Goal: Task Accomplishment & Management: Manage account settings

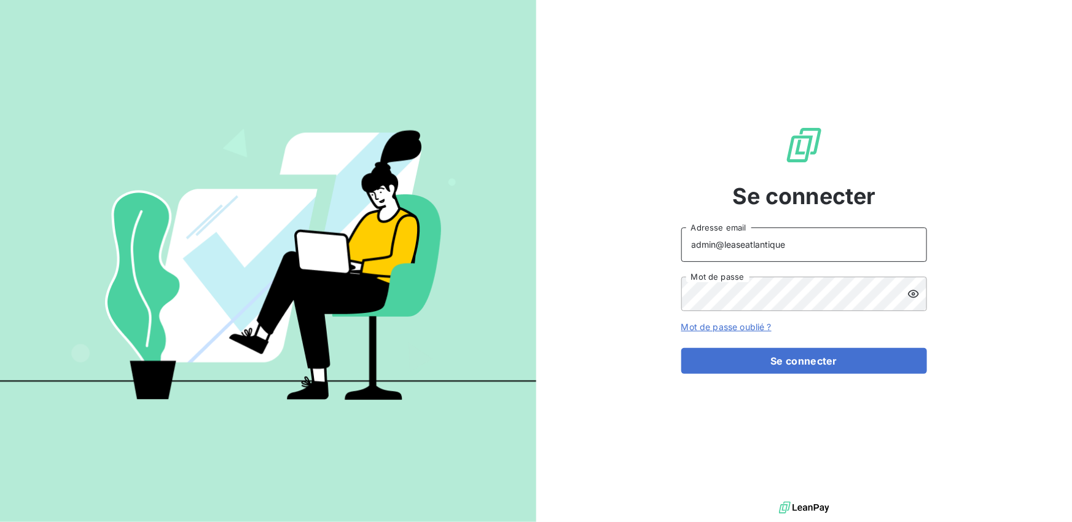
click at [783, 260] on input "admin@leaseatlantique" at bounding box center [804, 244] width 246 height 34
type input "admin@allianceradiologie"
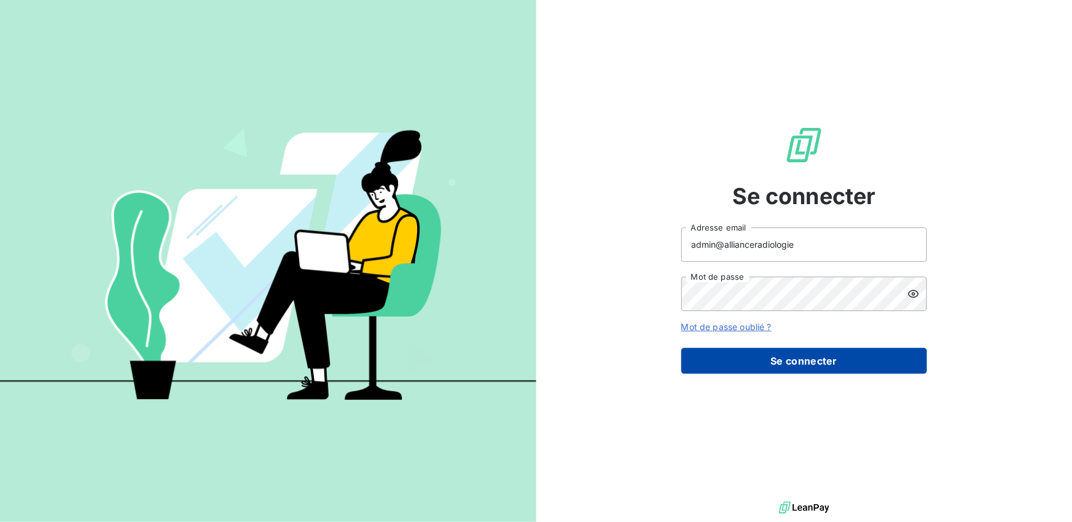
click at [783, 356] on button "Se connecter" at bounding box center [804, 361] width 246 height 26
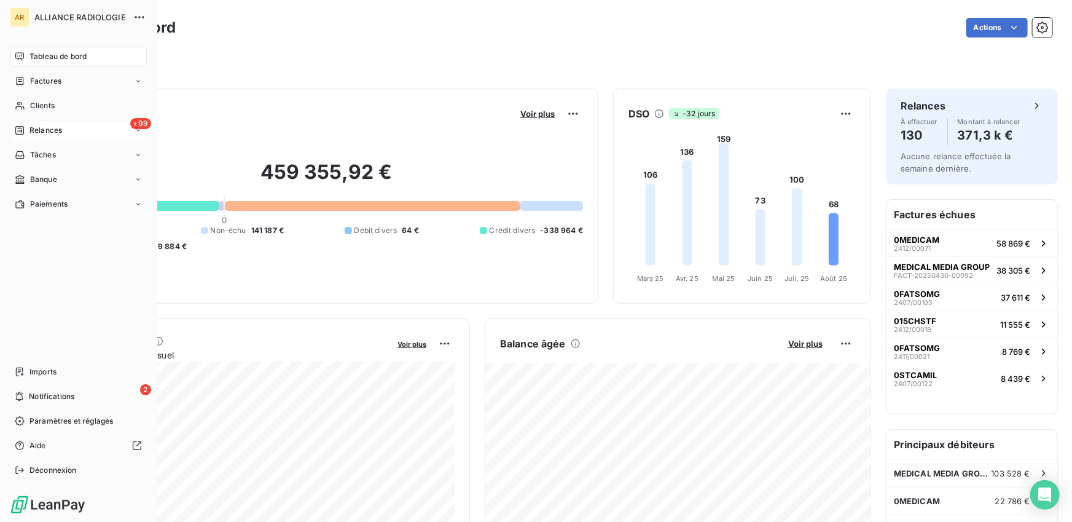
click at [44, 137] on div "+99 Relances" at bounding box center [78, 130] width 137 height 20
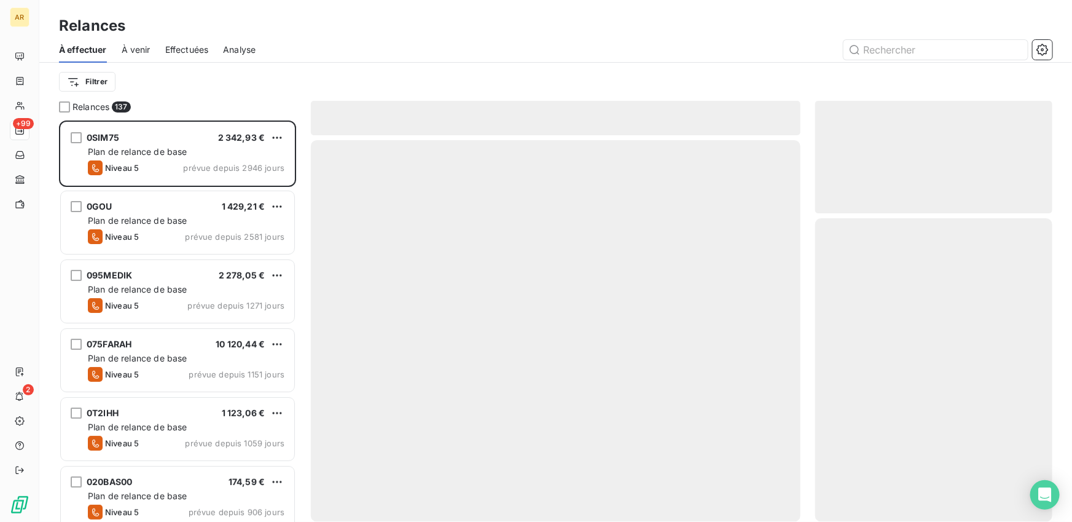
scroll to position [401, 237]
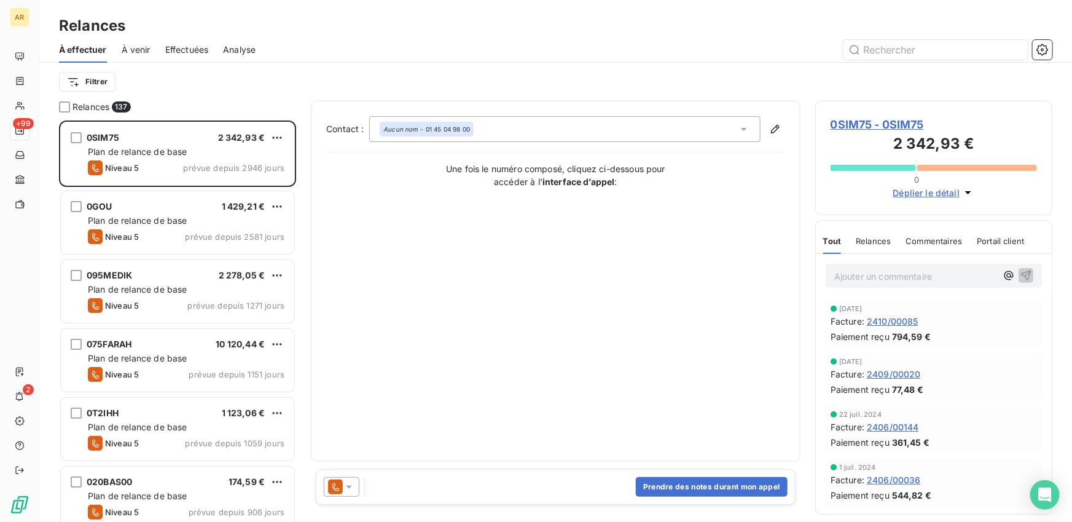
click at [192, 54] on span "Effectuées" at bounding box center [187, 50] width 44 height 12
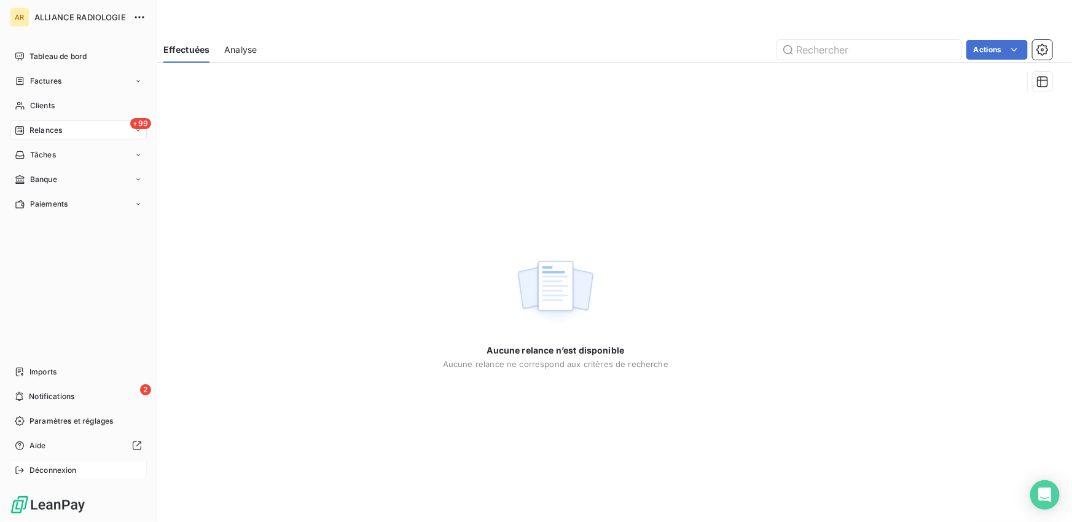
click at [20, 472] on icon at bounding box center [20, 470] width 10 height 10
